Goal: Transaction & Acquisition: Purchase product/service

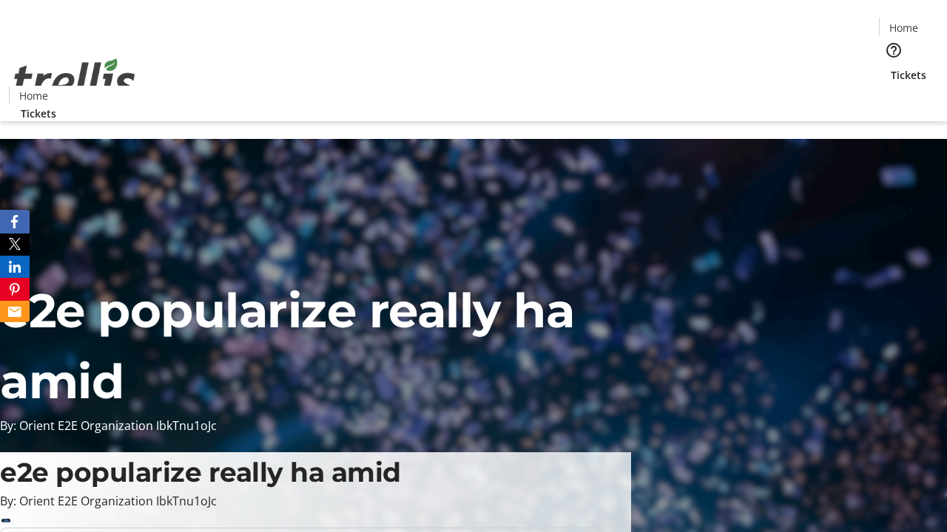
click at [890, 67] on span "Tickets" at bounding box center [907, 75] width 35 height 16
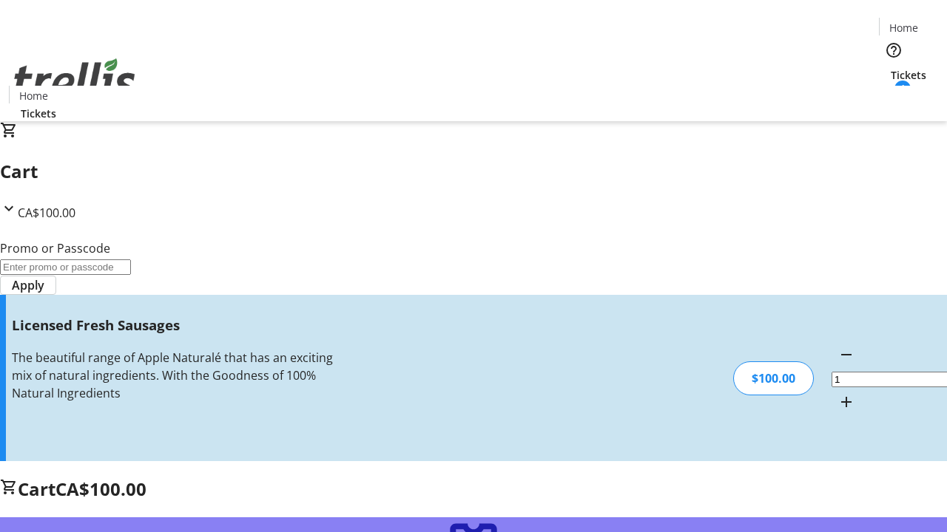
type input "FREE"
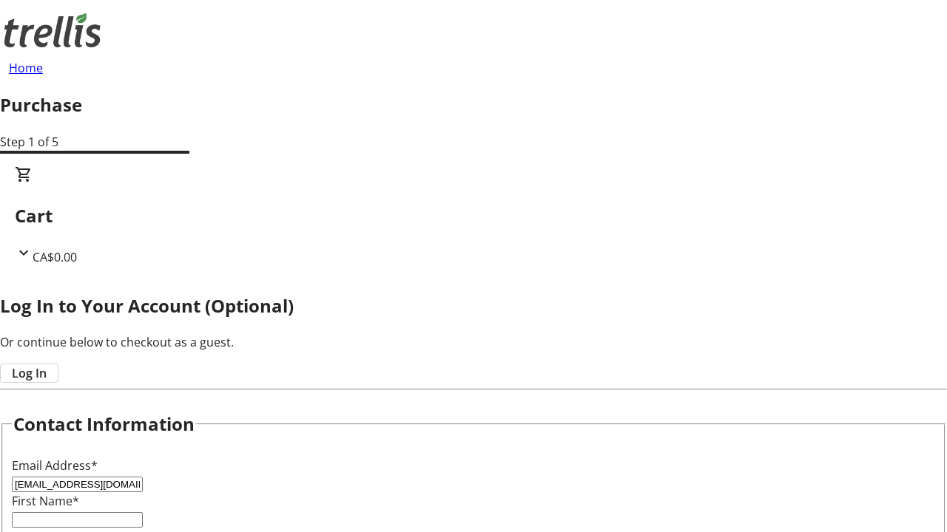
type input "[EMAIL_ADDRESS][DOMAIN_NAME]"
type input "Mekhi"
type input "[DEMOGRAPHIC_DATA]"
